Goal: Check status: Check status

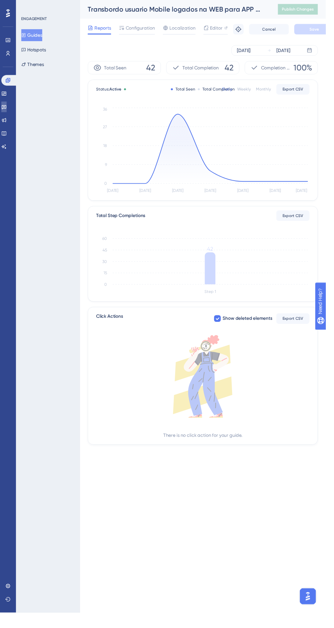
click at [6, 110] on icon at bounding box center [4, 110] width 5 height 4
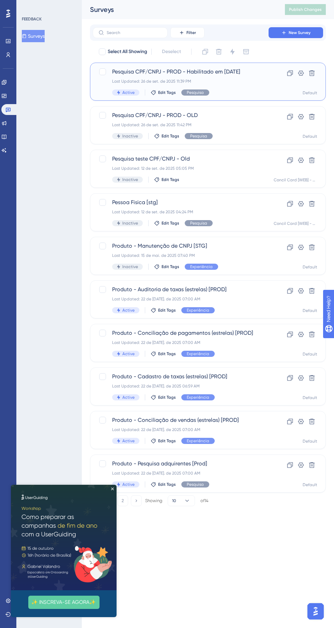
click at [244, 84] on div "Last Updated: 26 de set. de 2025 11:39 PM" at bounding box center [180, 81] width 137 height 5
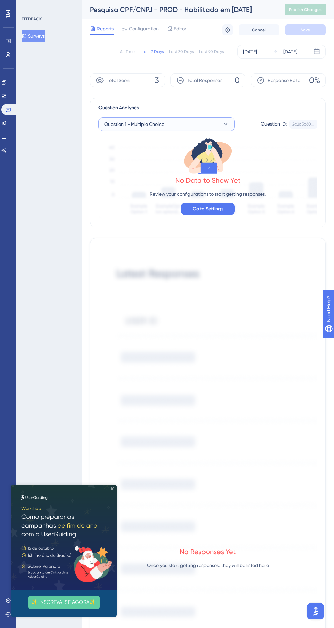
click at [198, 131] on button "Question 1 - Multiple Choice" at bounding box center [166, 124] width 136 height 14
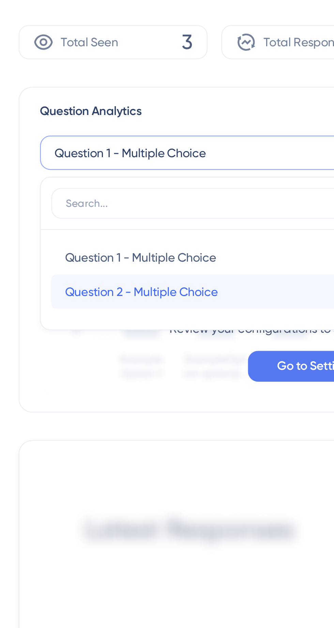
click at [176, 182] on div "Question 2 - Multiple Choice Question 2 - Multiple Choice" at bounding box center [166, 180] width 116 height 14
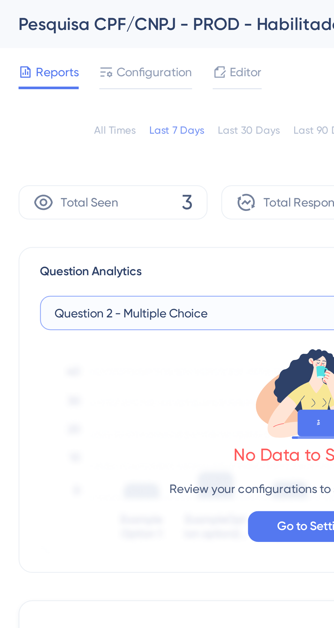
click at [175, 121] on button "Question 2 - Multiple Choice" at bounding box center [166, 124] width 136 height 14
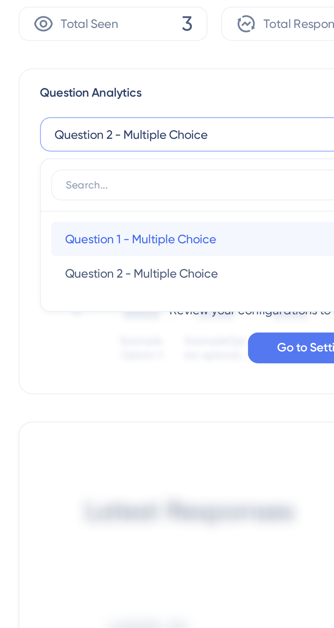
click at [176, 169] on div "Question 1 - Multiple Choice Question 1 - Multiple Choice" at bounding box center [166, 166] width 116 height 14
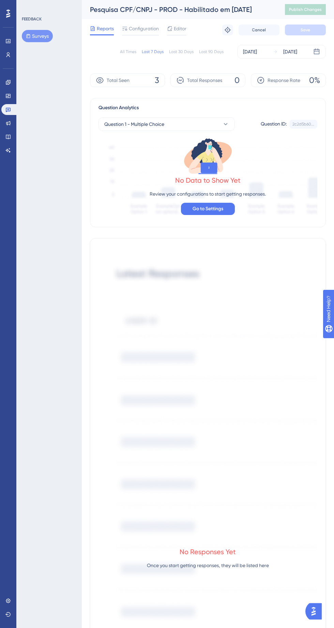
click at [220, 52] on div "Last 90 Days" at bounding box center [211, 51] width 25 height 5
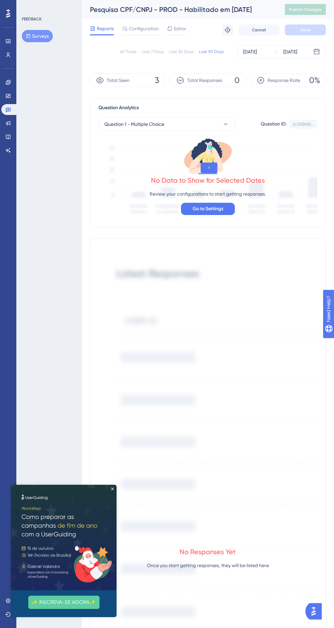
click at [60, 602] on button "✨ INSCREVA-SE AGORA✨" at bounding box center [63, 602] width 71 height 13
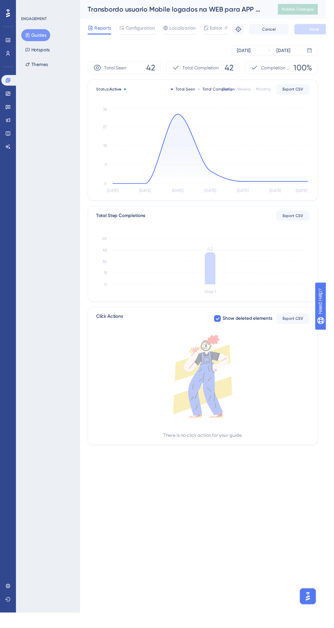
click at [314, 185] on icon "Sep 21 Sep 22 Sep 23 Sep 24 Sep 25 Sep 26 Sep 27 0 9 18 27 36" at bounding box center [207, 154] width 218 height 91
click at [9, 112] on icon at bounding box center [7, 109] width 5 height 5
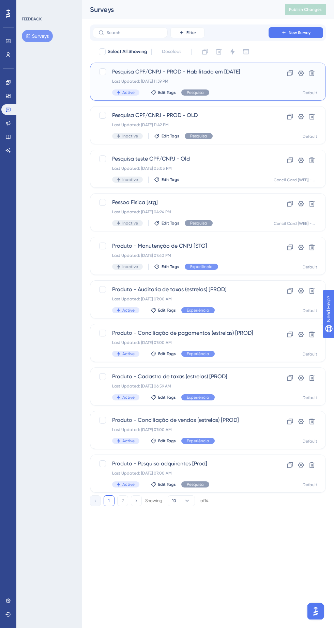
click at [241, 80] on div "Last Updated: 26 de set. de 2025 11:39 PM" at bounding box center [180, 81] width 137 height 5
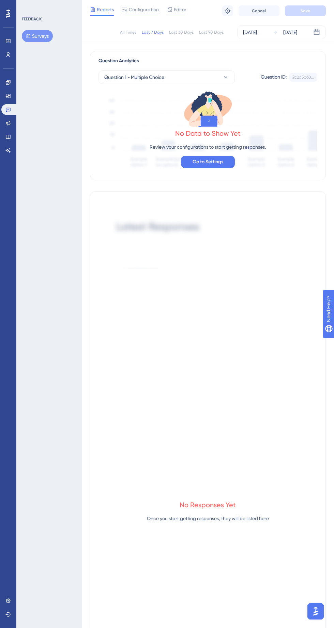
scroll to position [44, 0]
